Goal: Information Seeking & Learning: Find specific page/section

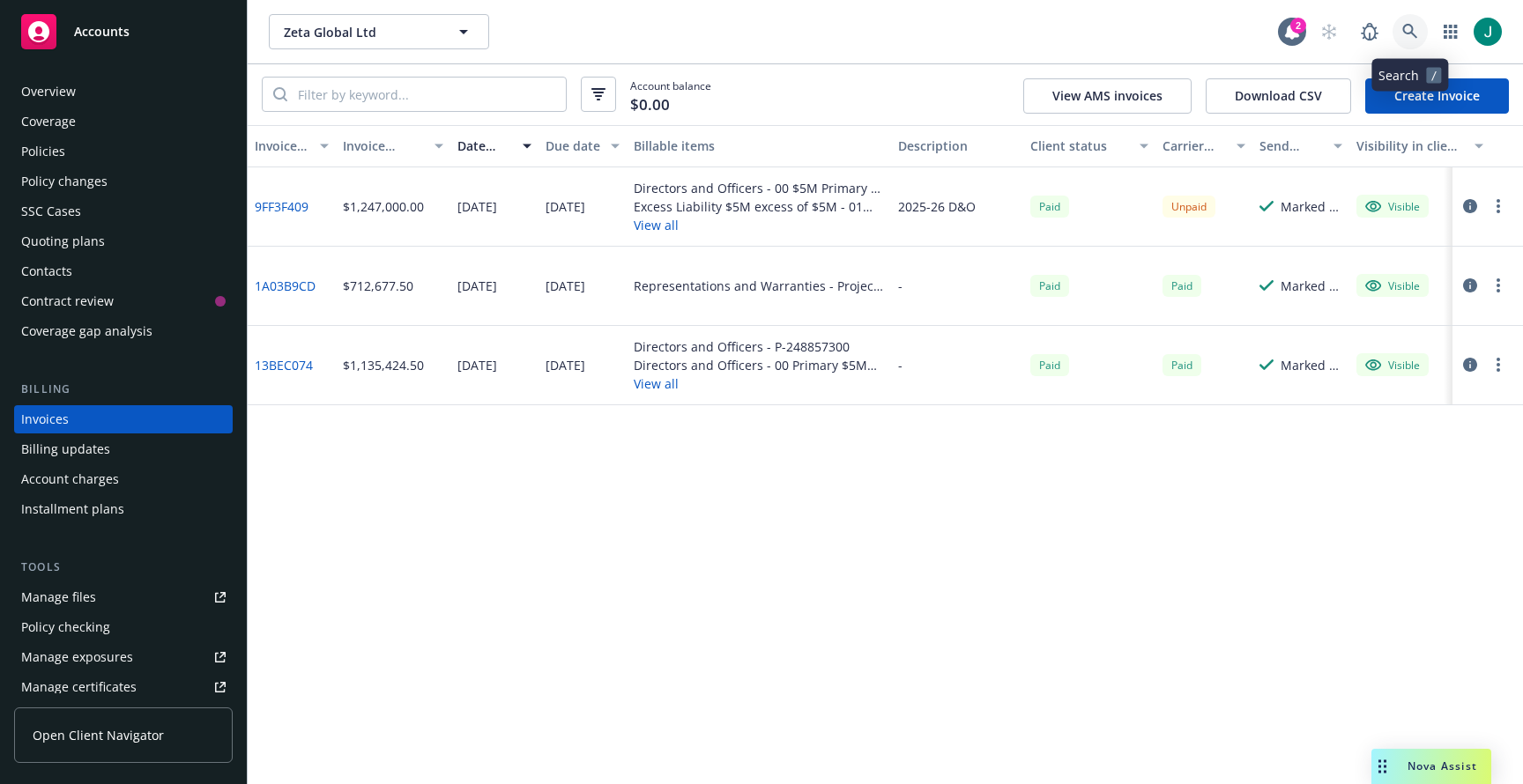
click at [1408, 26] on icon at bounding box center [1410, 31] width 15 height 15
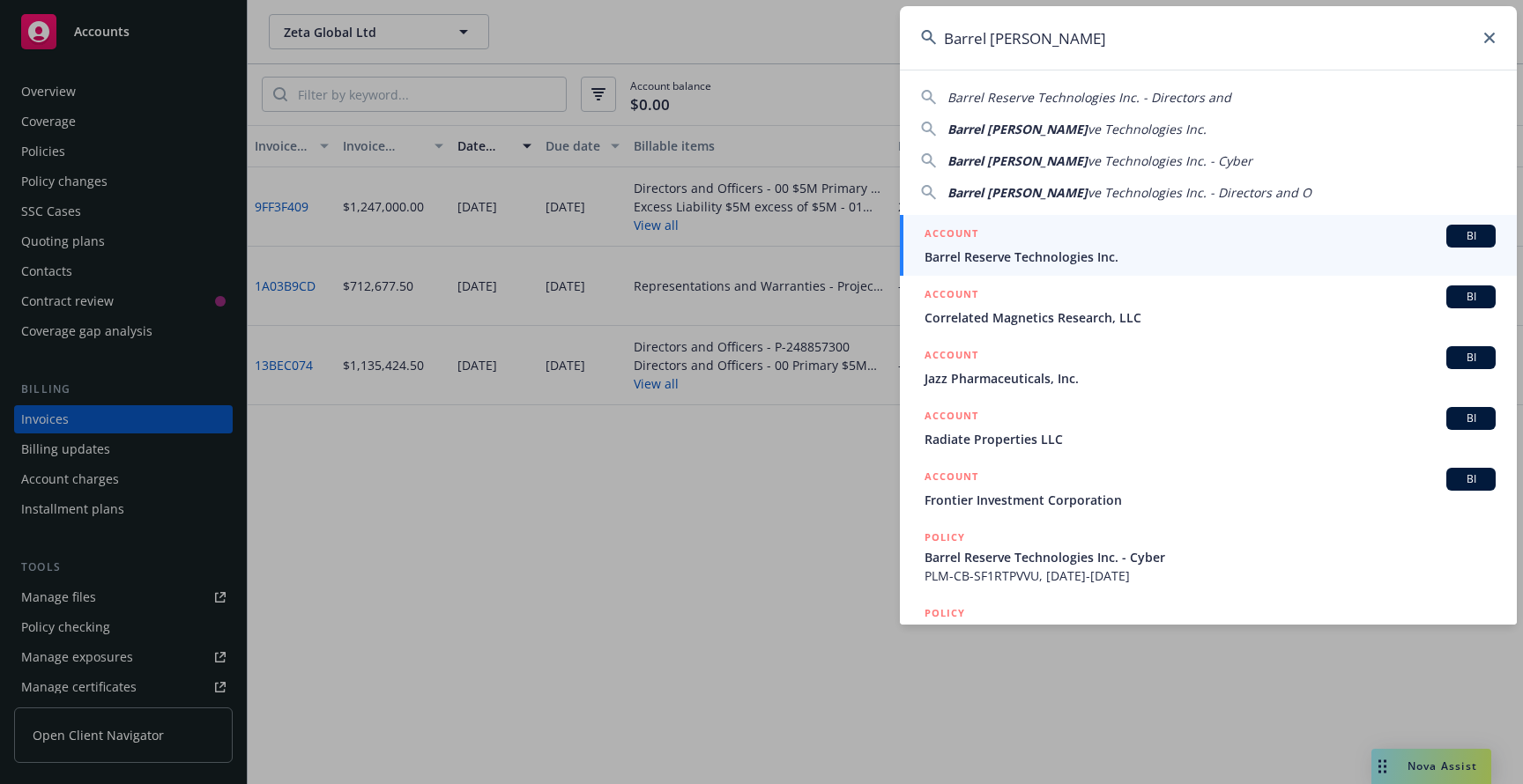
type input "Barrel [PERSON_NAME]"
click at [983, 249] on span "Barrel Reserve Technologies Inc." at bounding box center [1210, 257] width 571 height 18
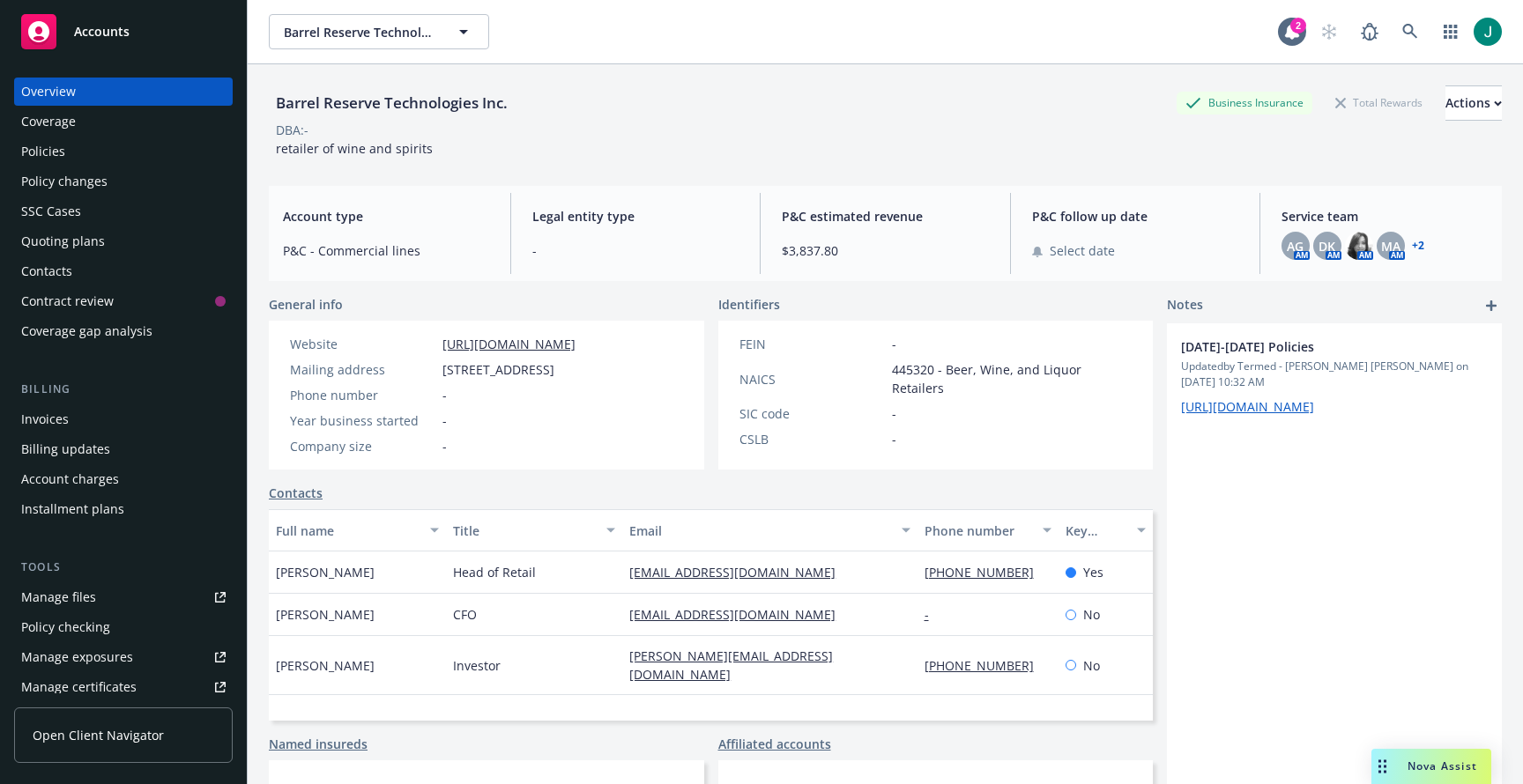
click at [84, 156] on div "Policies" at bounding box center [123, 151] width 204 height 28
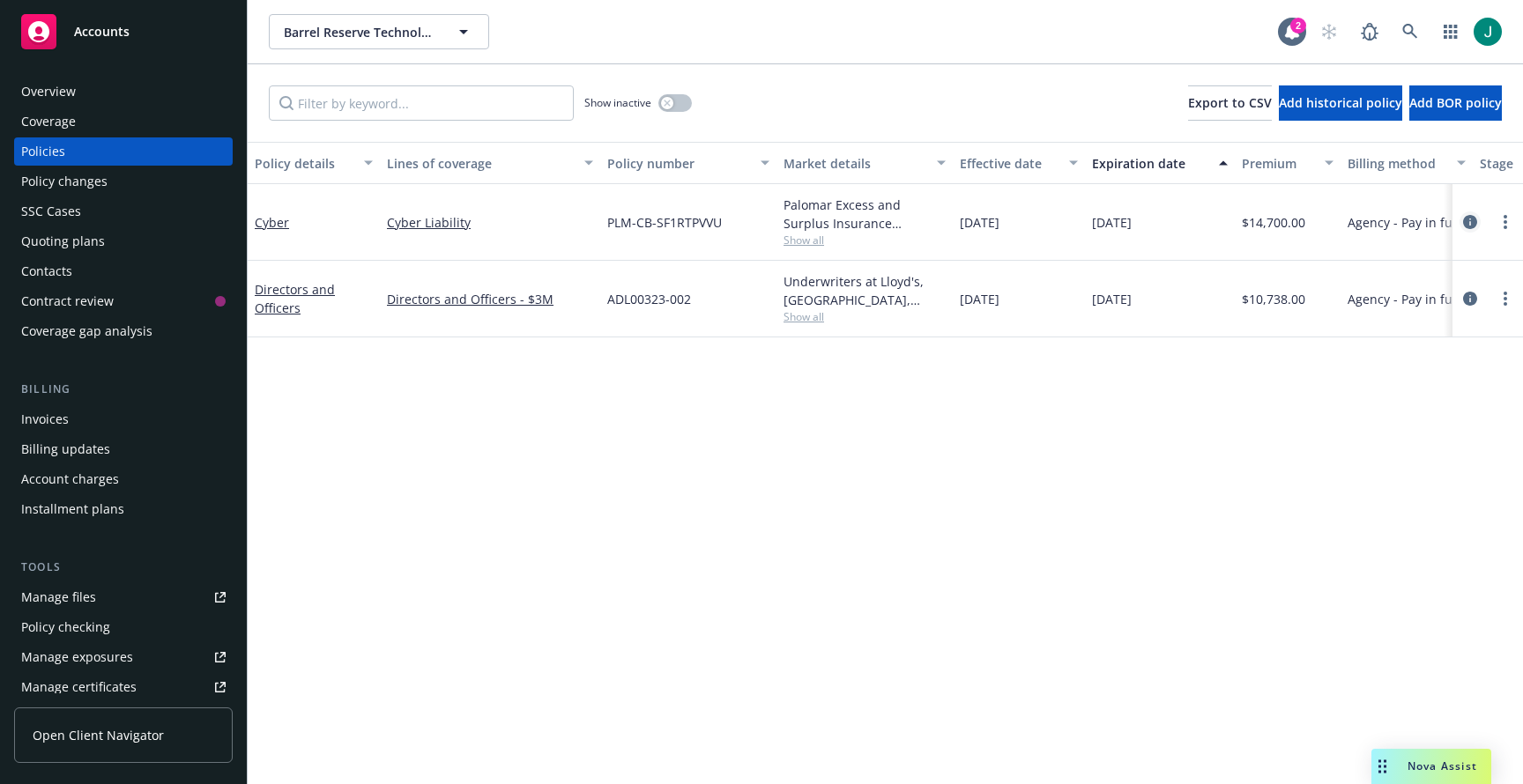
click at [1472, 223] on icon "circleInformation" at bounding box center [1470, 222] width 15 height 15
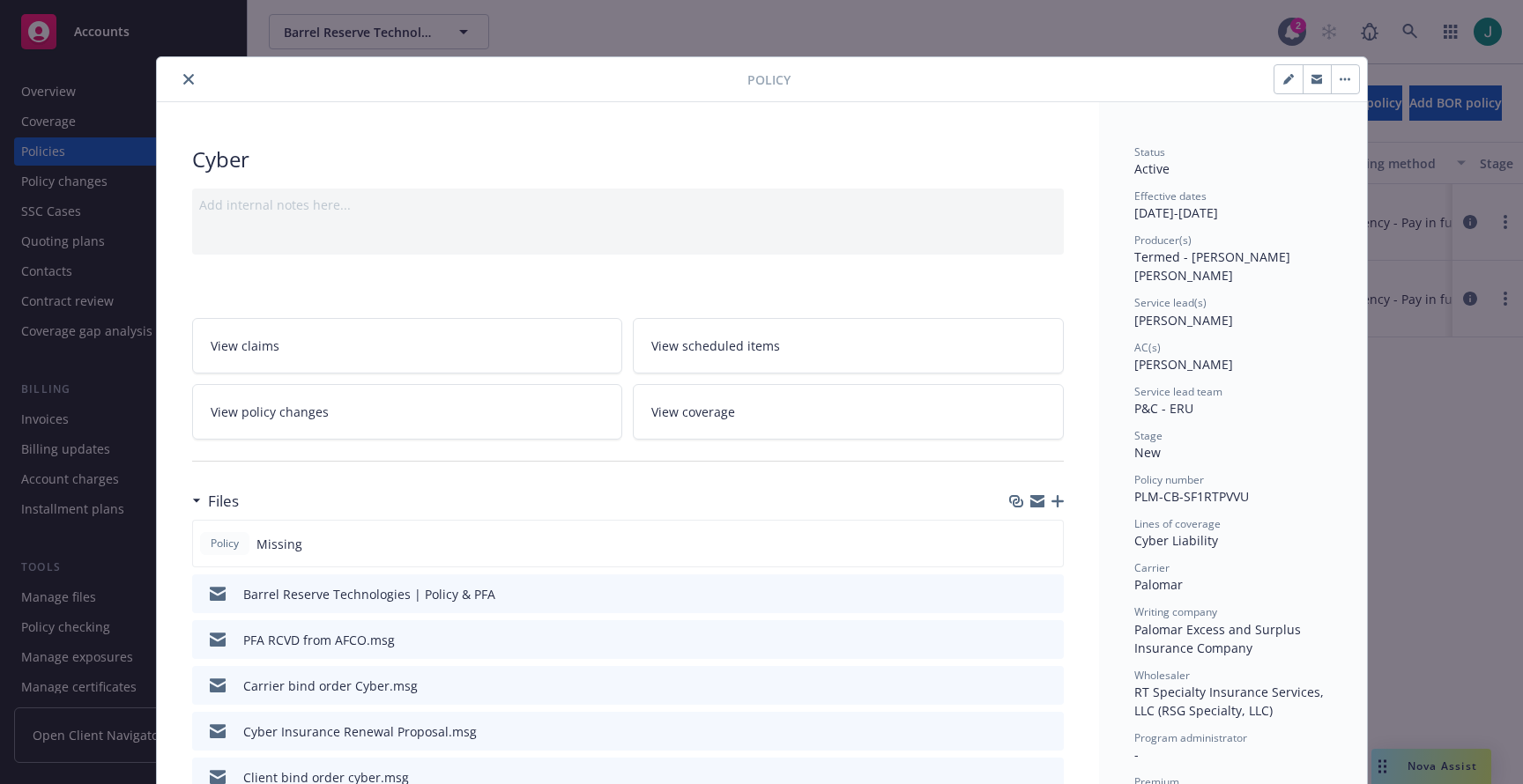
click at [11, 578] on div "Policy Cyber Add internal notes here... View claims View scheduled items View p…" at bounding box center [762, 392] width 1523 height 784
click at [183, 78] on icon "close" at bounding box center [189, 80] width 11 height 11
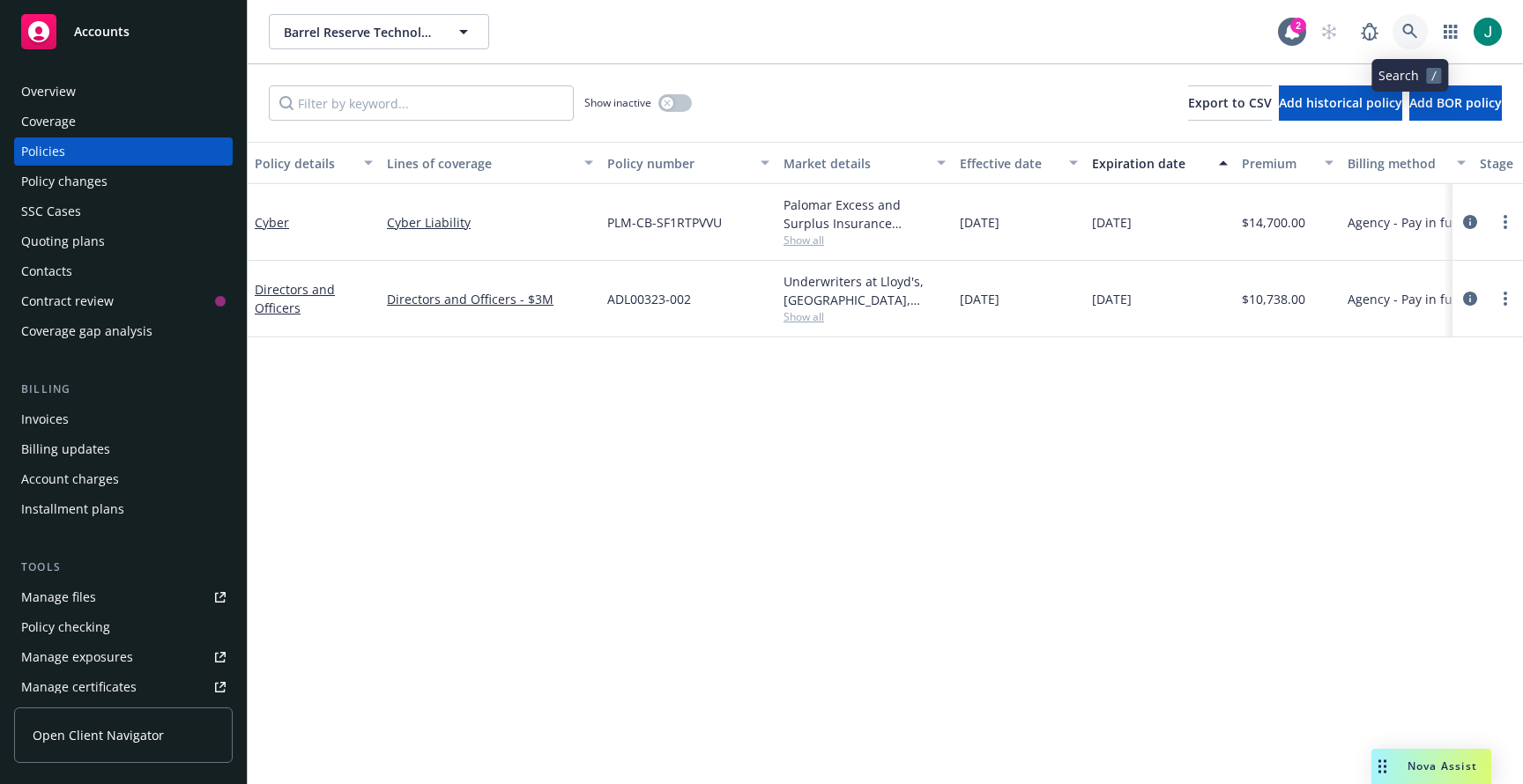
click at [1411, 31] on icon at bounding box center [1410, 31] width 15 height 15
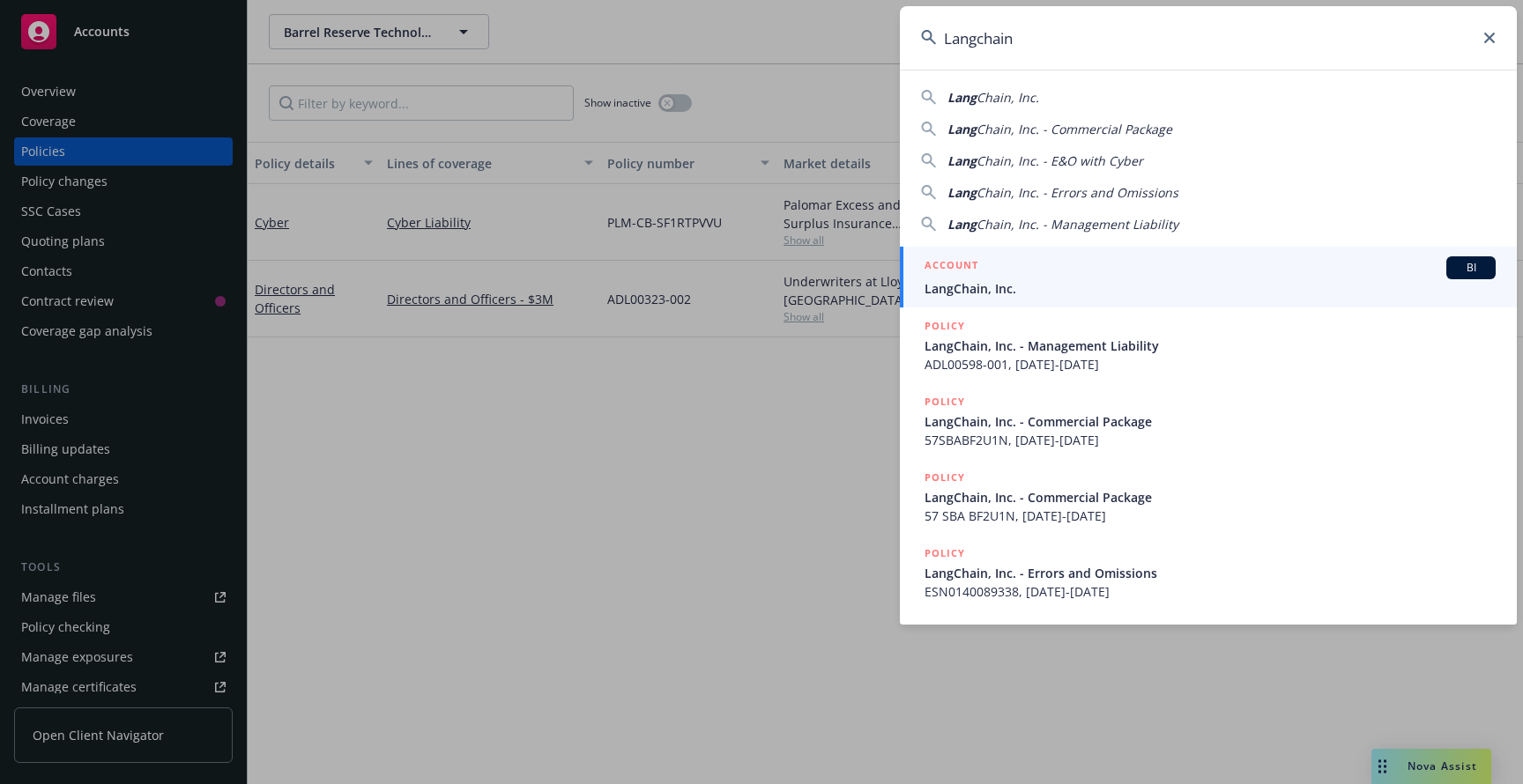
type input "Langchain"
click at [1015, 279] on span "LangChain, Inc." at bounding box center [1210, 289] width 571 height 18
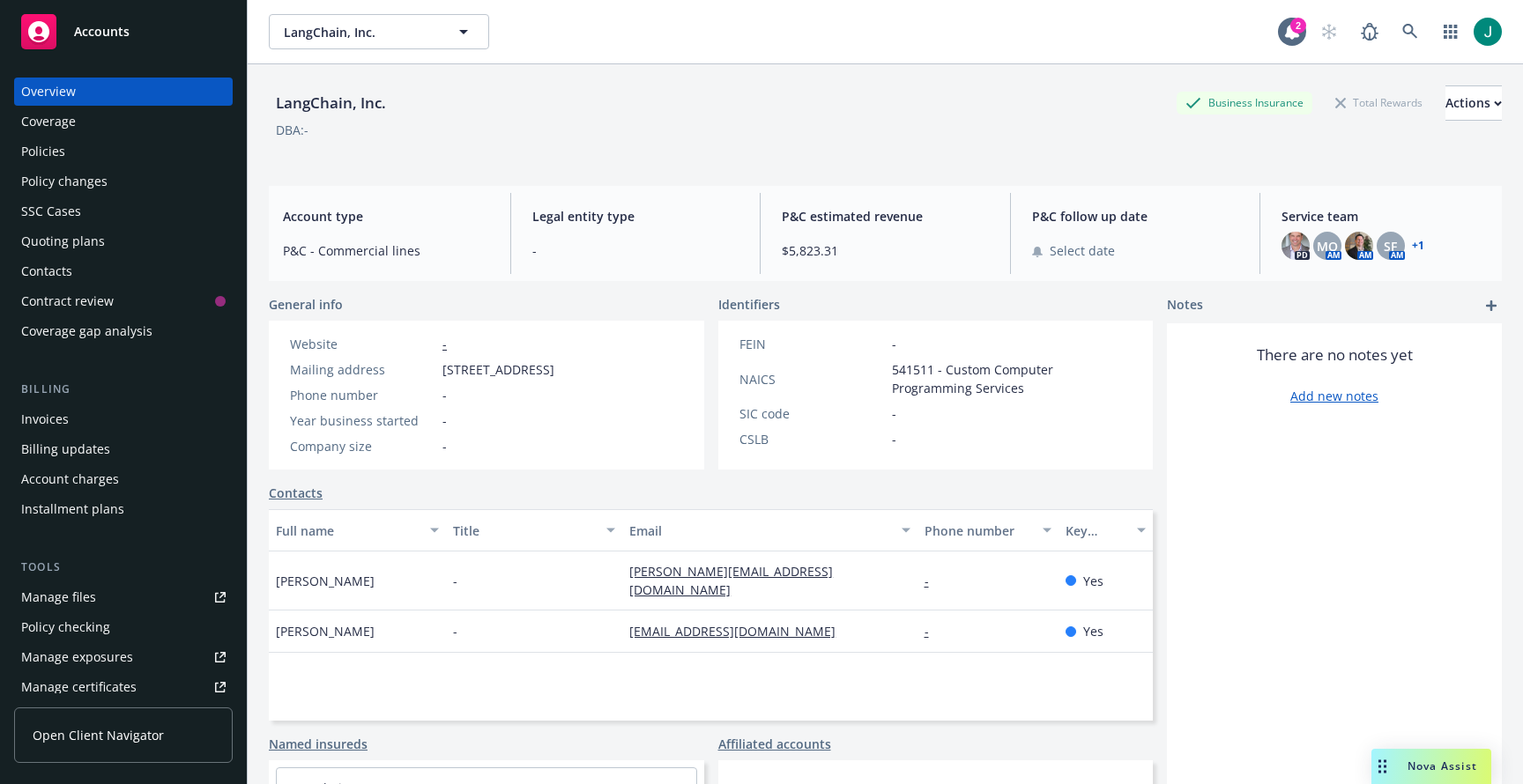
click at [75, 152] on div "Policies" at bounding box center [123, 151] width 204 height 28
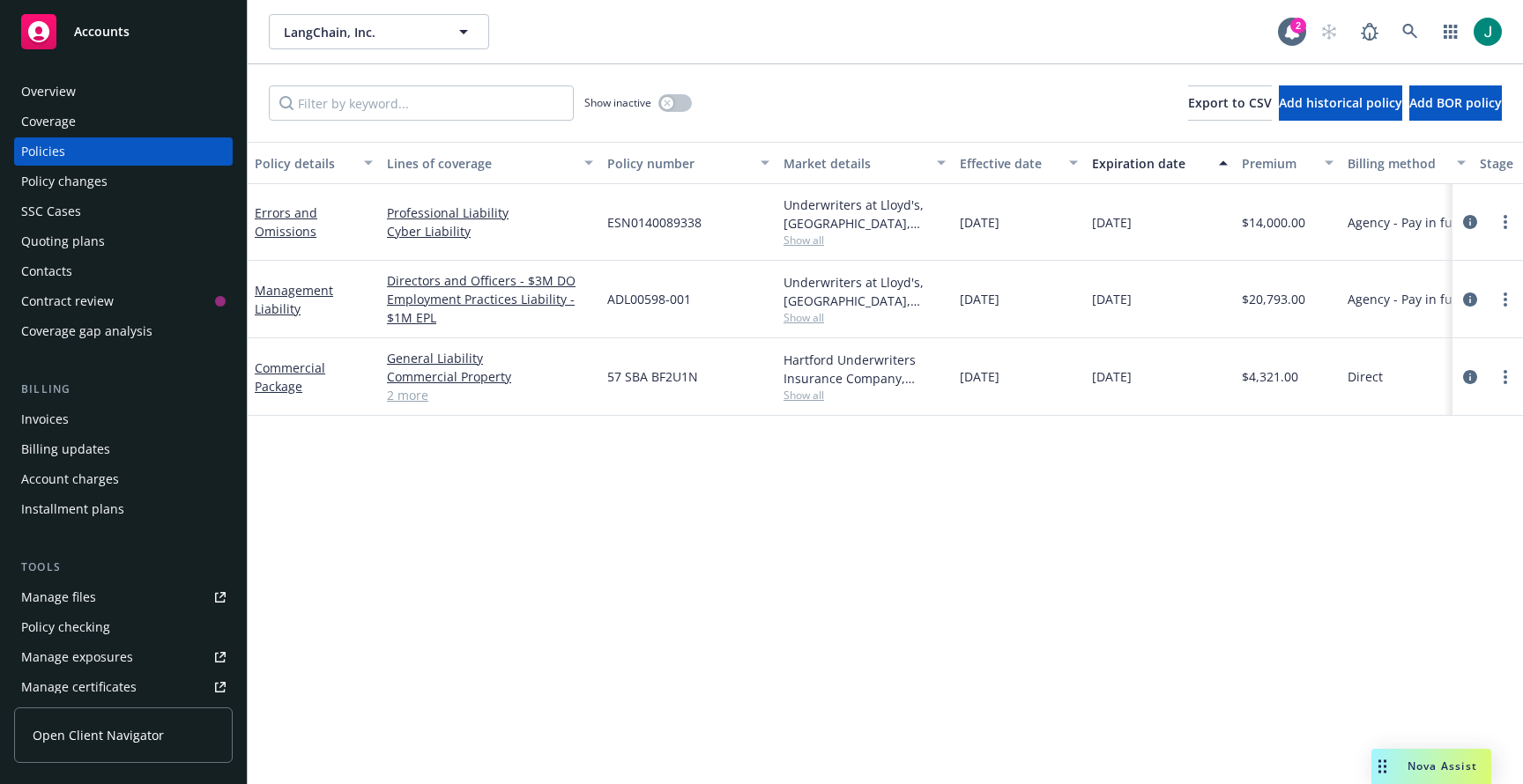
click at [390, 505] on div "Policy details Lines of coverage Policy number Market details Effective date Ex…" at bounding box center [885, 463] width 1275 height 642
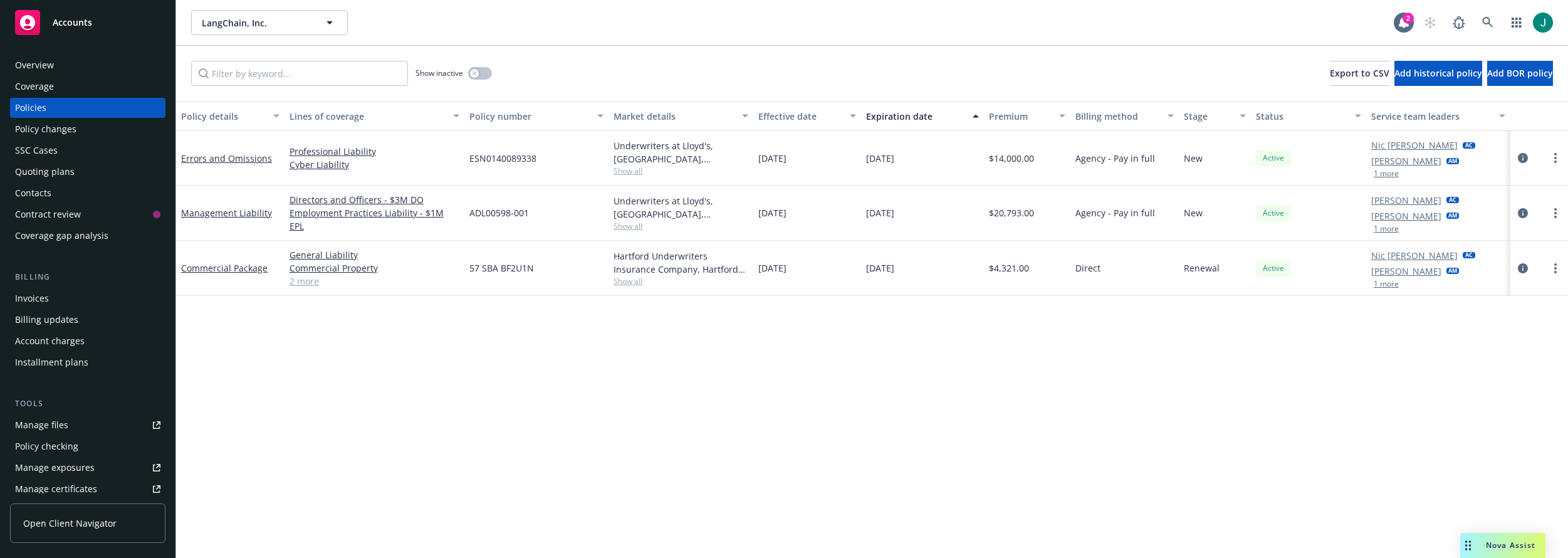
click at [1082, 172] on button "1 more" at bounding box center [1386, 174] width 25 height 8
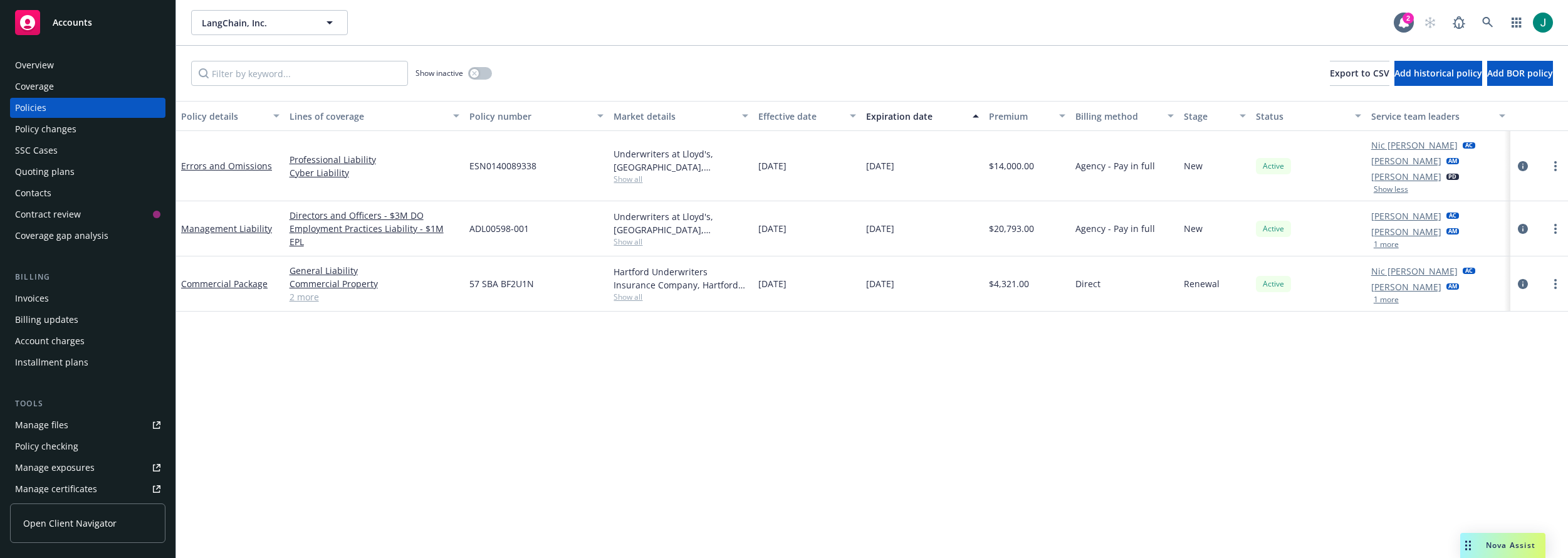
click at [1082, 247] on button "1 more" at bounding box center [1386, 245] width 25 height 8
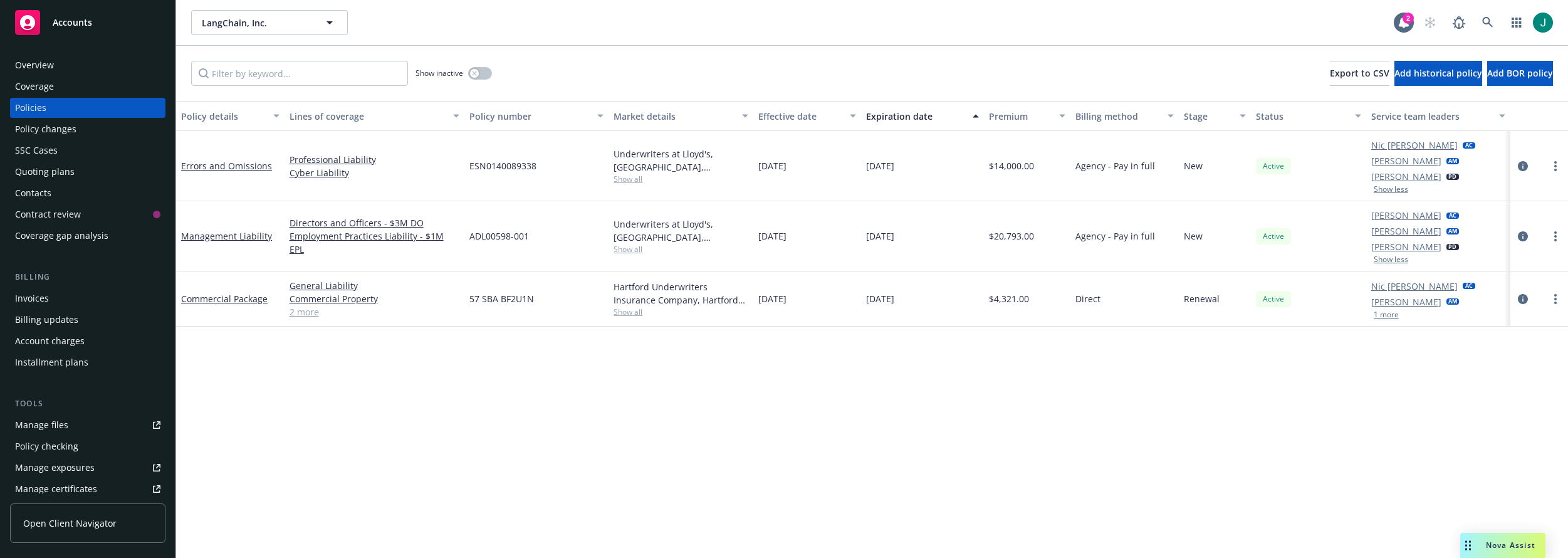
click at [1082, 314] on button "1 more" at bounding box center [1386, 315] width 25 height 8
click at [1082, 190] on button "Show less" at bounding box center [1391, 189] width 34 height 8
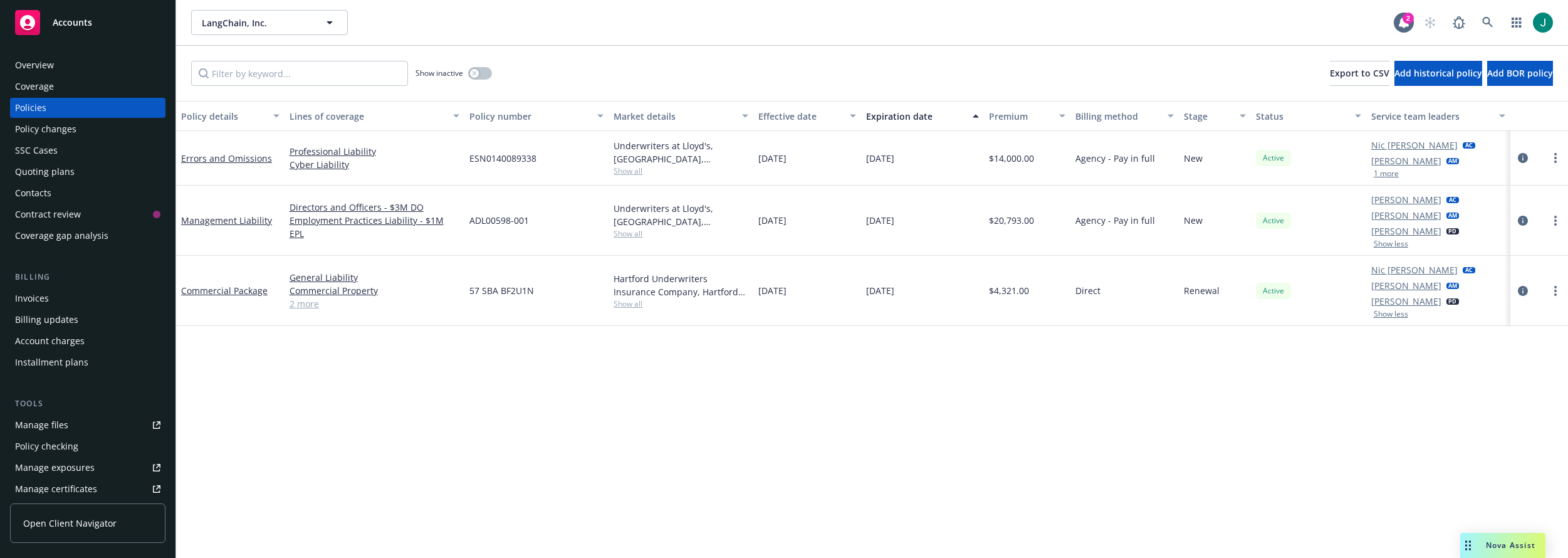
click at [1082, 176] on button "1 more" at bounding box center [1386, 174] width 25 height 8
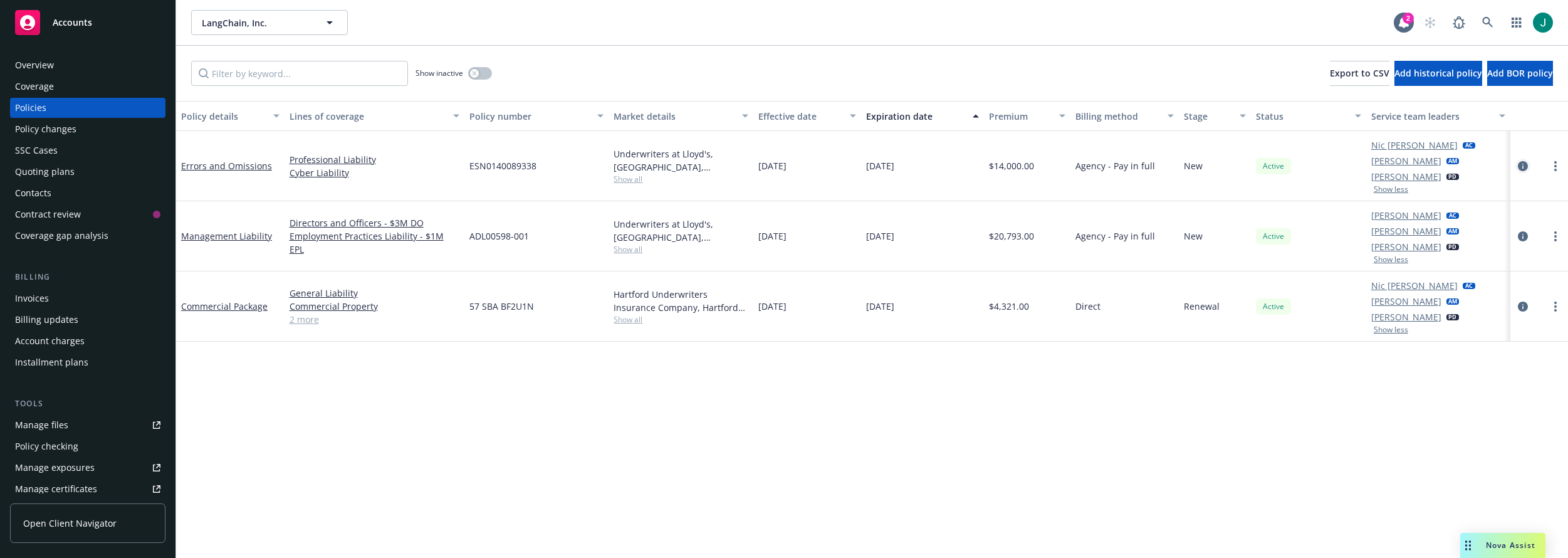
click at [1082, 170] on icon "circleInformation" at bounding box center [1523, 167] width 10 height 10
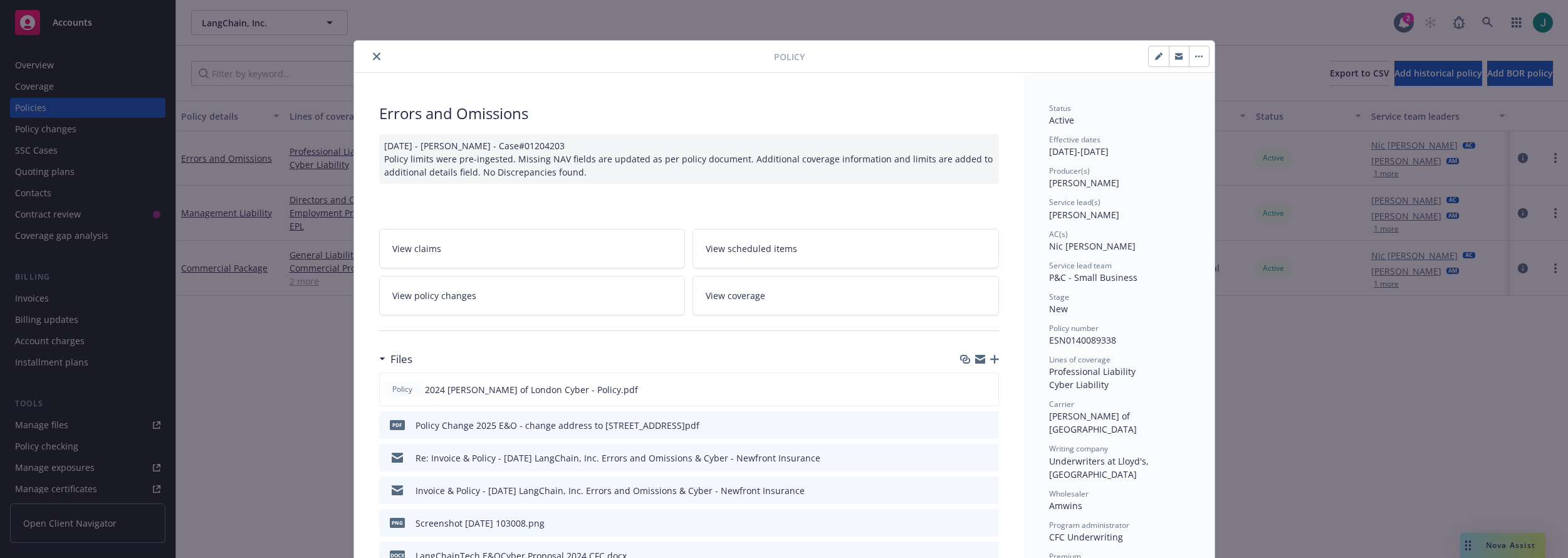
click at [376, 54] on button "close" at bounding box center [376, 56] width 15 height 15
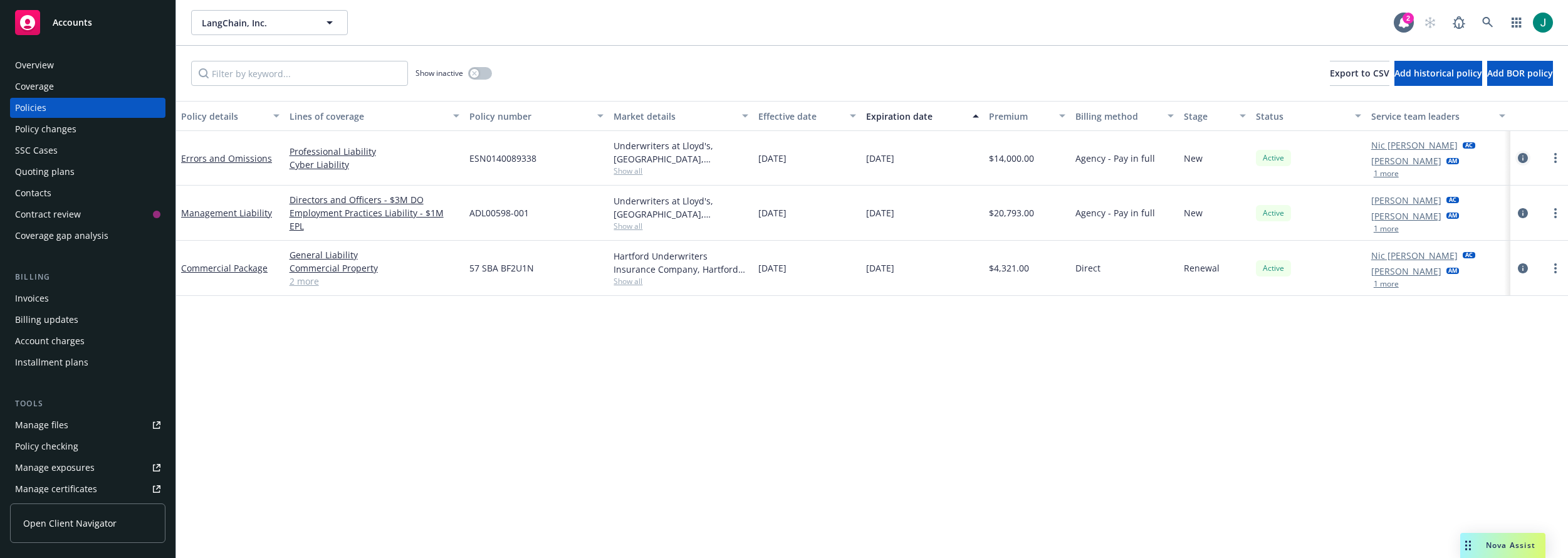
click at [1082, 154] on icon "circleInformation" at bounding box center [1523, 158] width 10 height 10
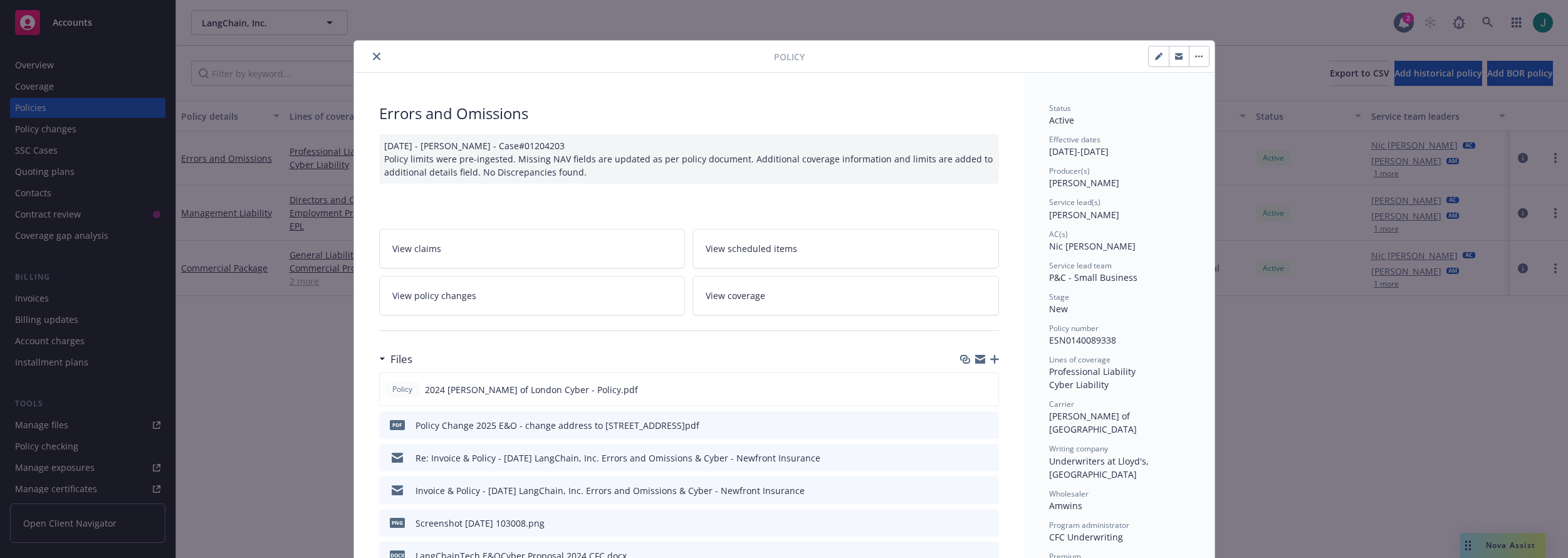
click at [373, 55] on icon "close" at bounding box center [377, 57] width 8 height 8
